Goal: Check status

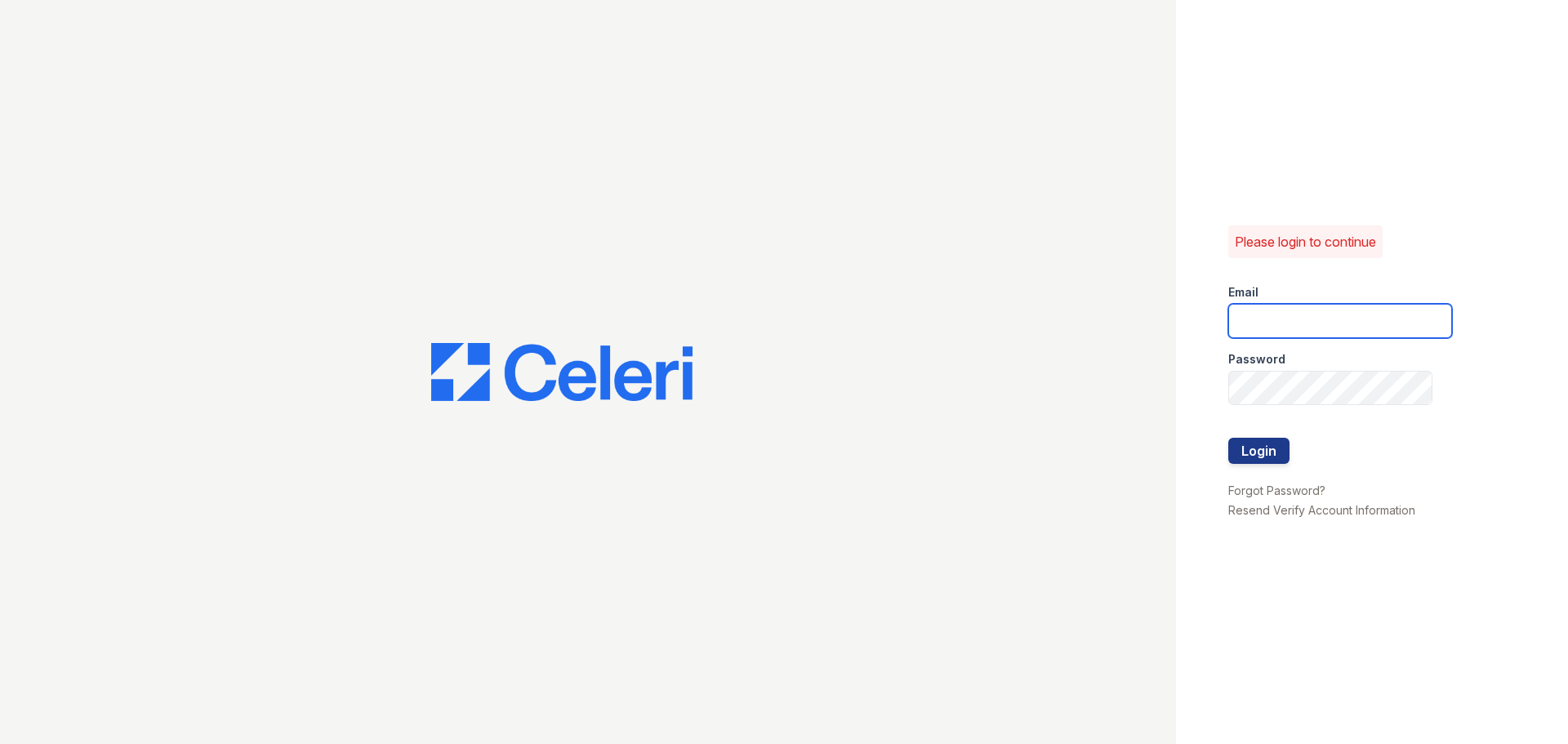
type input "[EMAIL_ADDRESS][DOMAIN_NAME]"
click at [1266, 451] on button "Login" at bounding box center [1259, 450] width 61 height 26
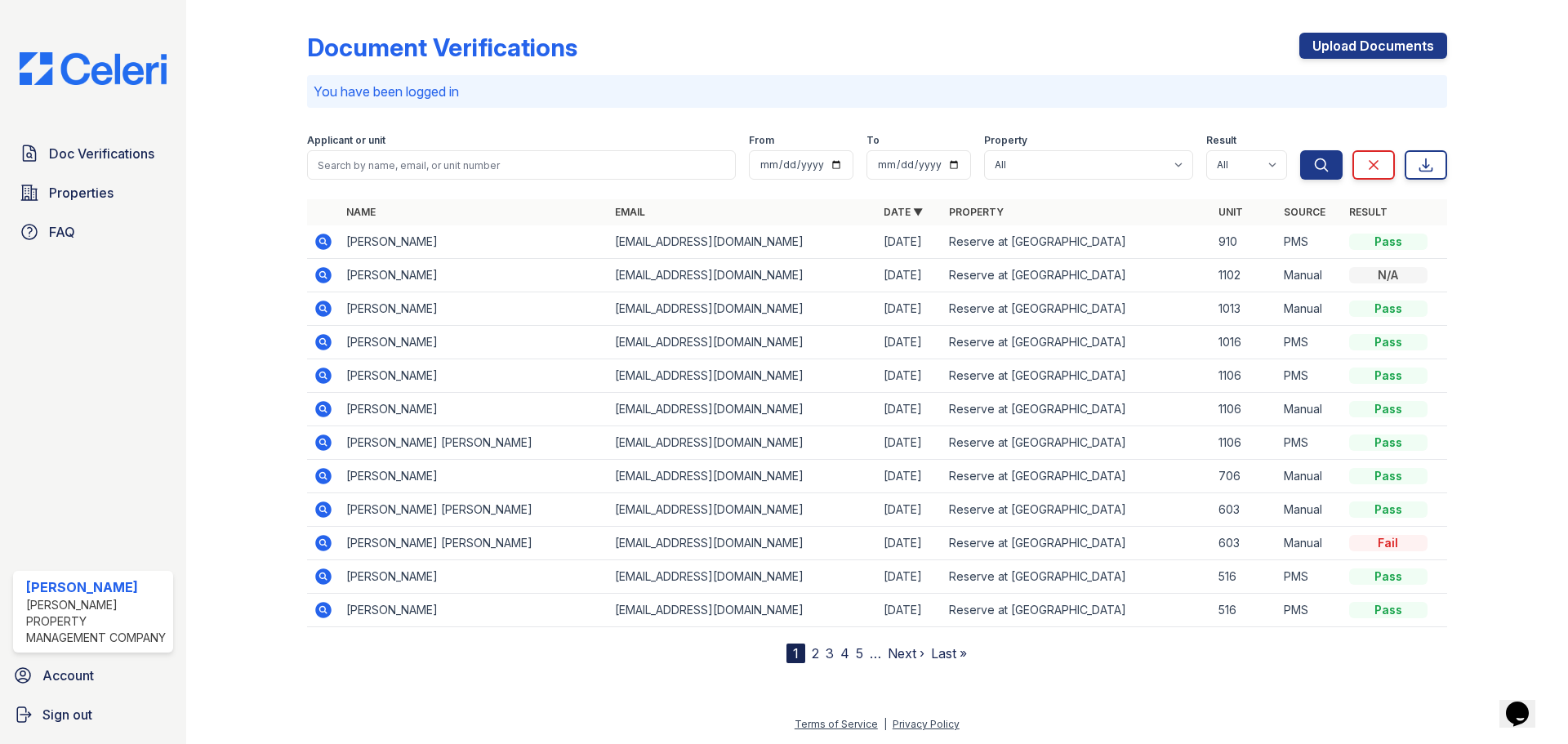
click at [898, 654] on link "Next ›" at bounding box center [907, 652] width 37 height 16
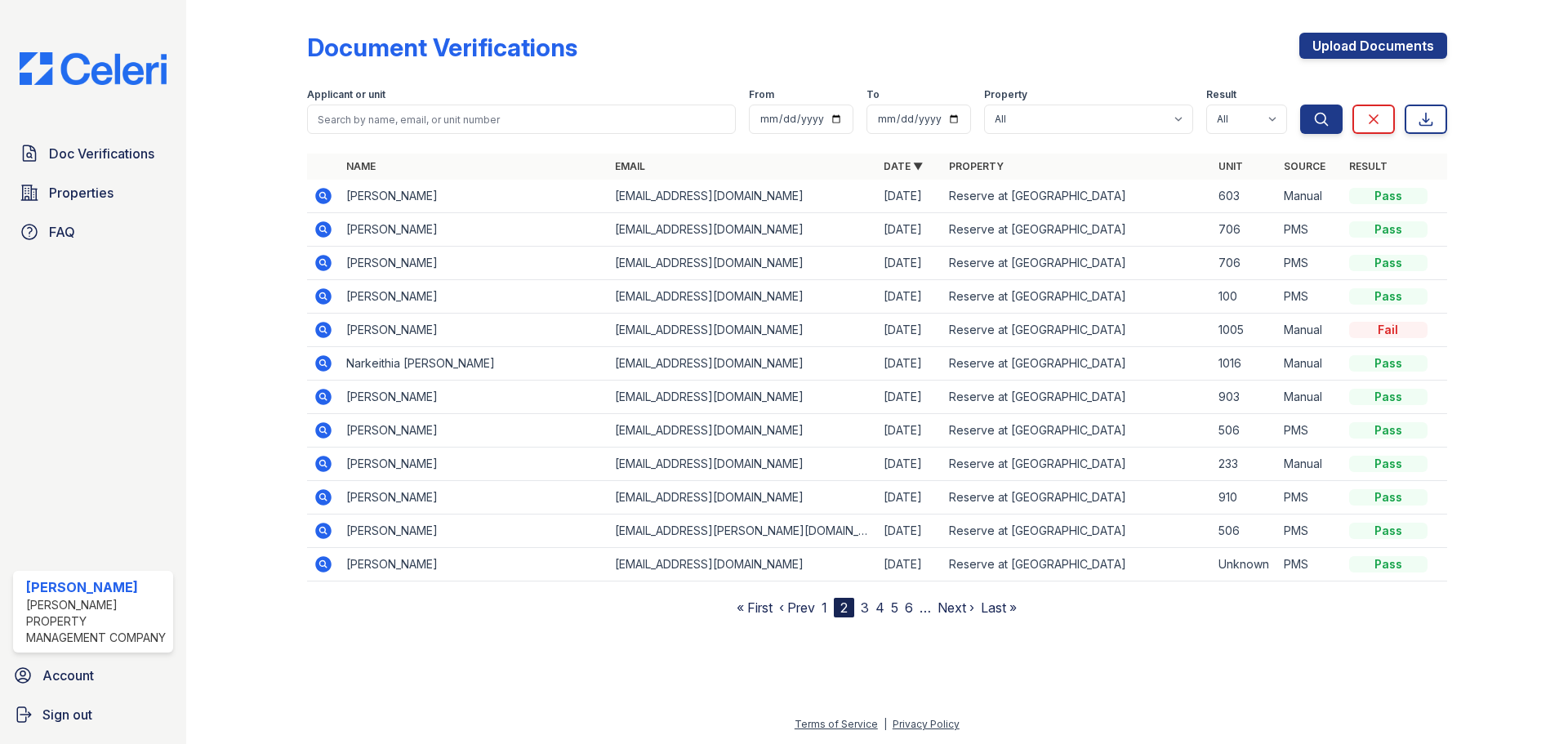
click at [823, 605] on link "1" at bounding box center [824, 607] width 6 height 16
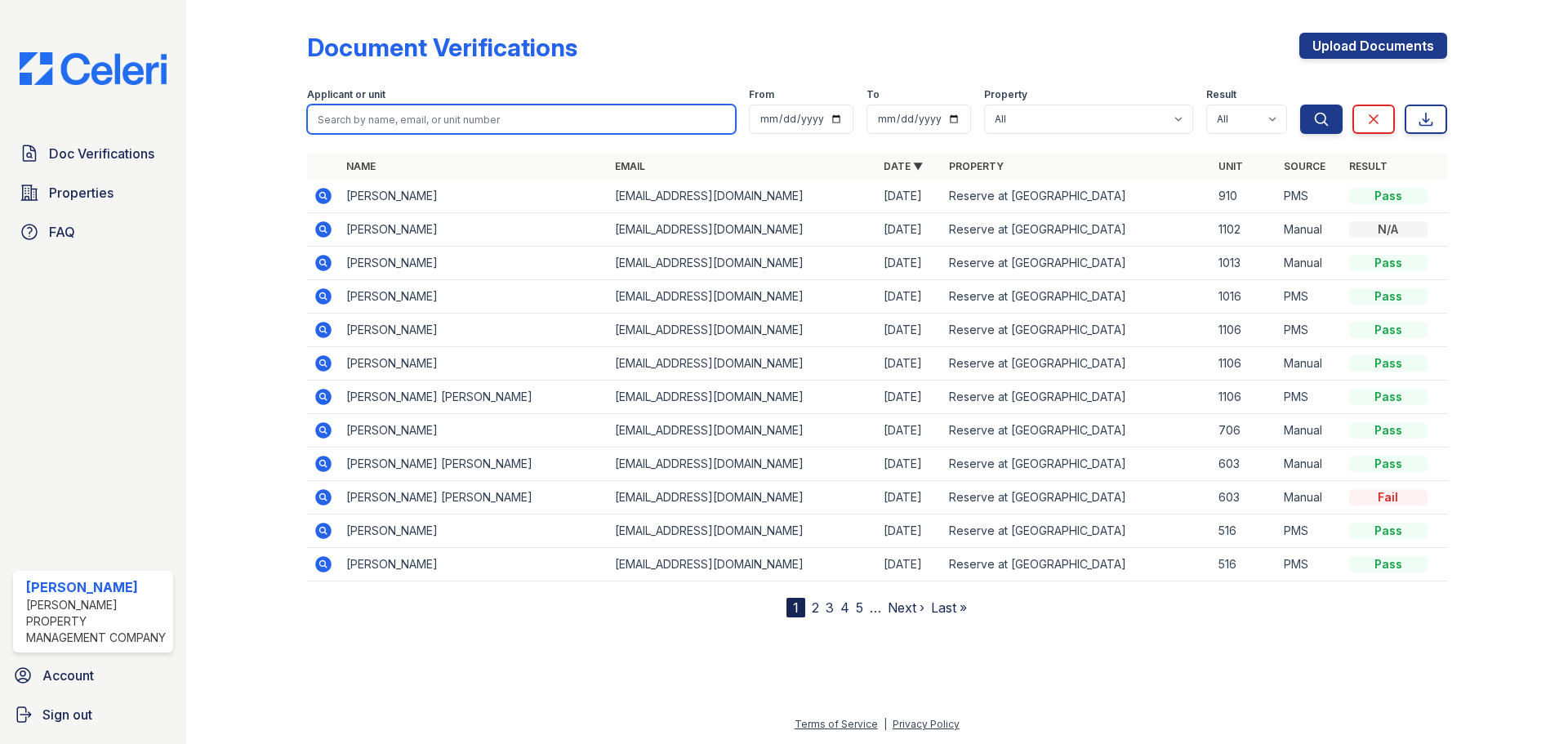
click at [458, 114] on input "search" at bounding box center [522, 119] width 429 height 29
type input "maya"
click at [1300, 104] on button "Search" at bounding box center [1322, 119] width 42 height 29
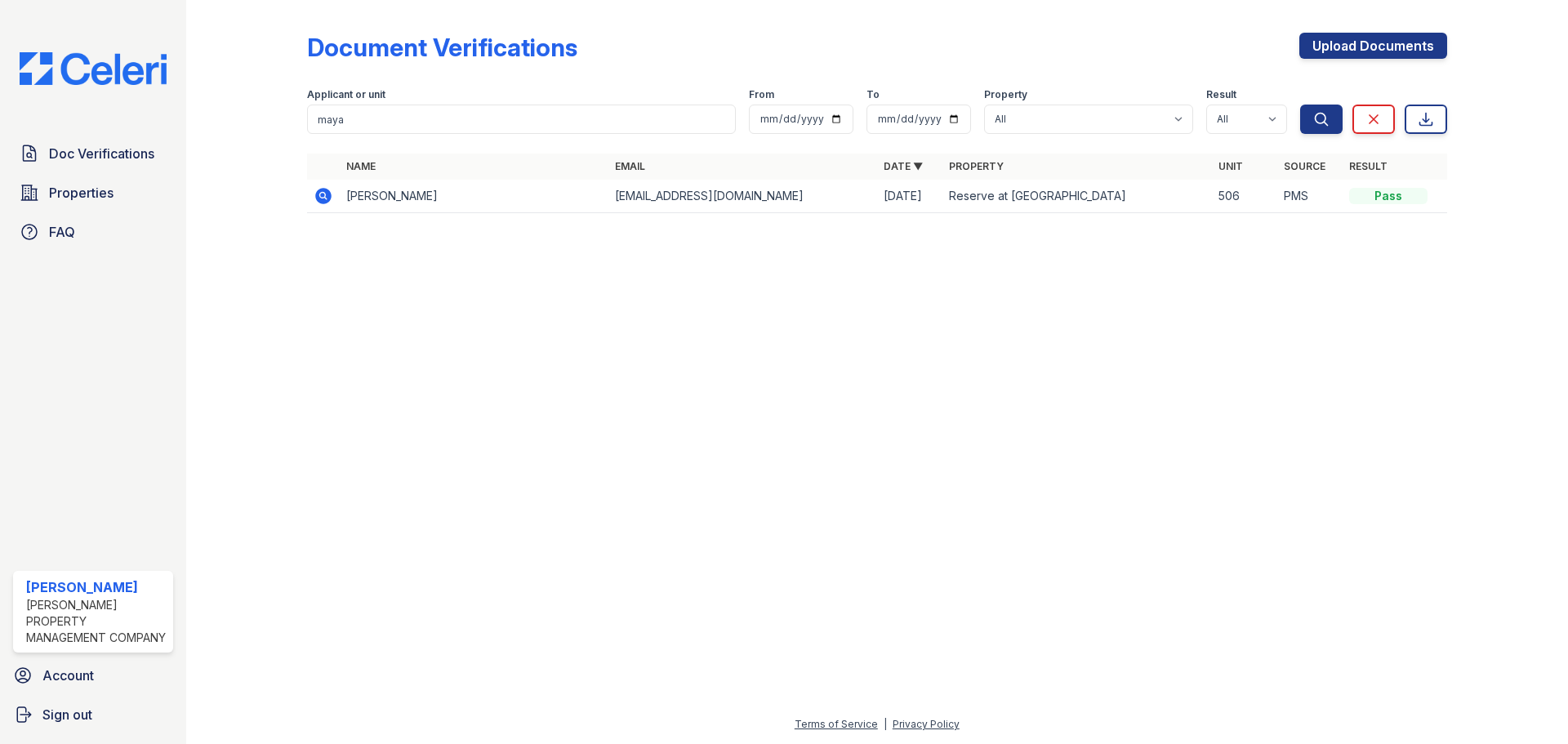
click at [320, 197] on icon at bounding box center [323, 195] width 19 height 19
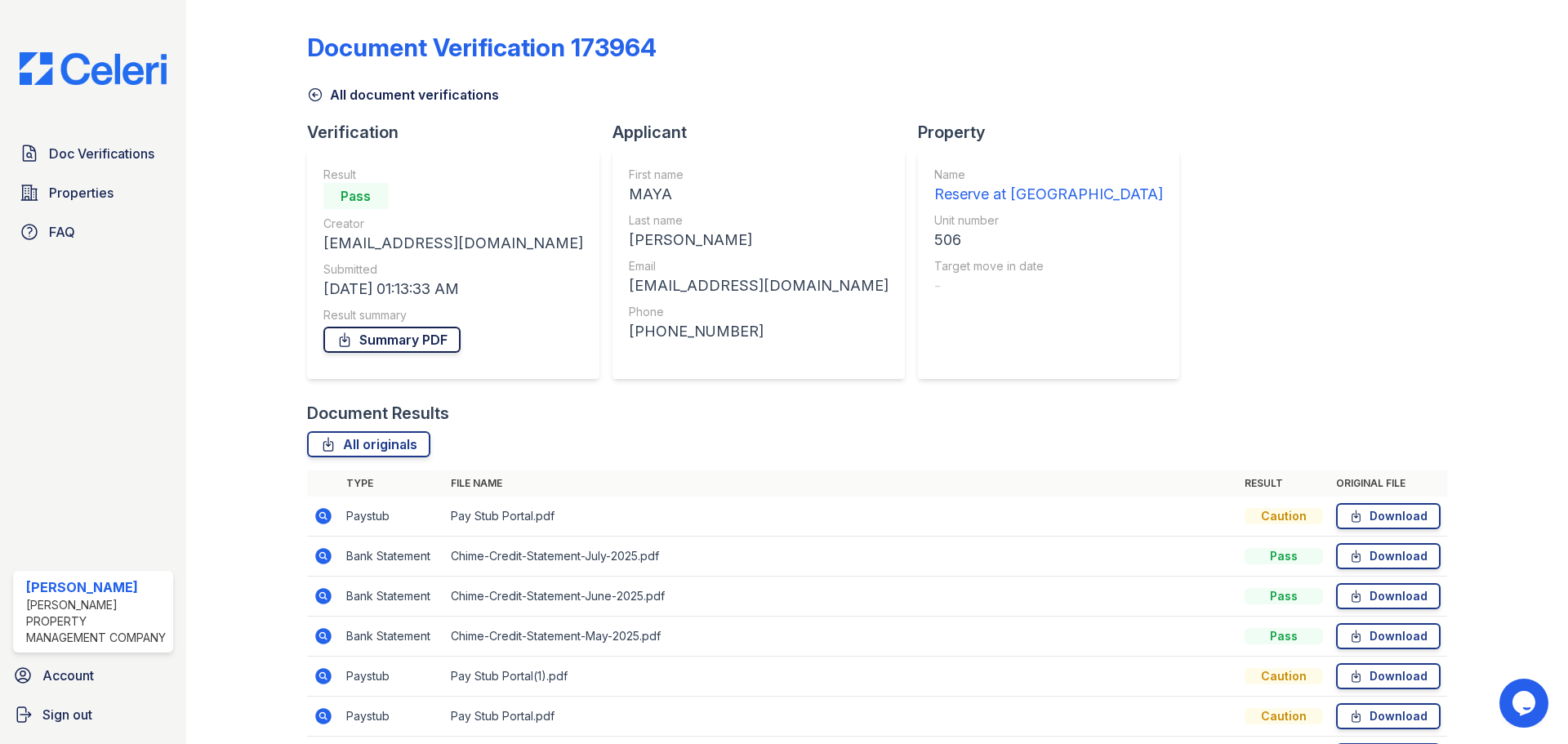
click at [412, 346] on link "Summary PDF" at bounding box center [392, 339] width 137 height 26
